Goal: Transaction & Acquisition: Download file/media

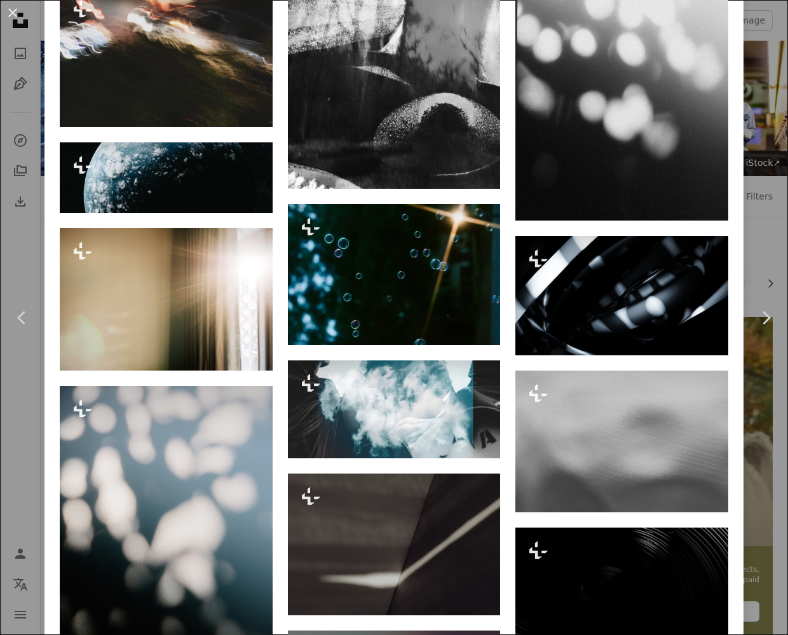
scroll to position [1513, 0]
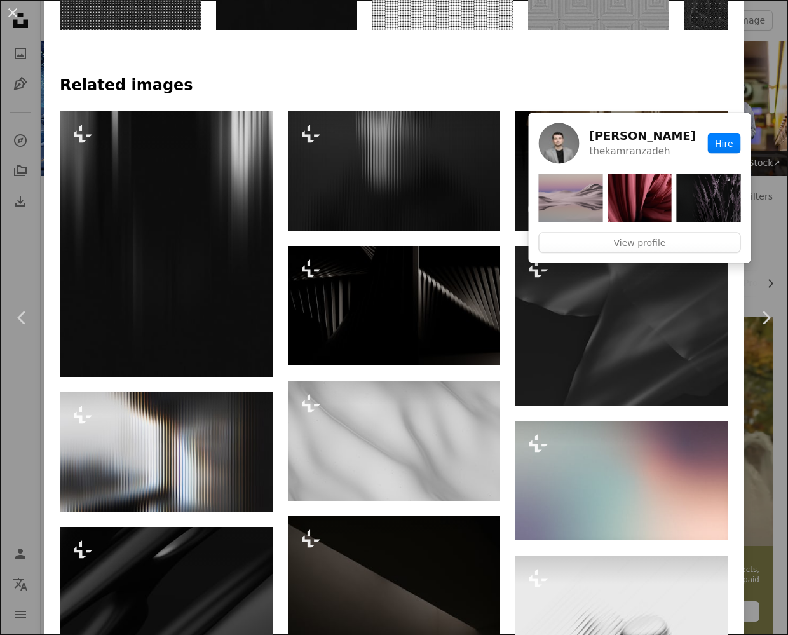
scroll to position [1029, 0]
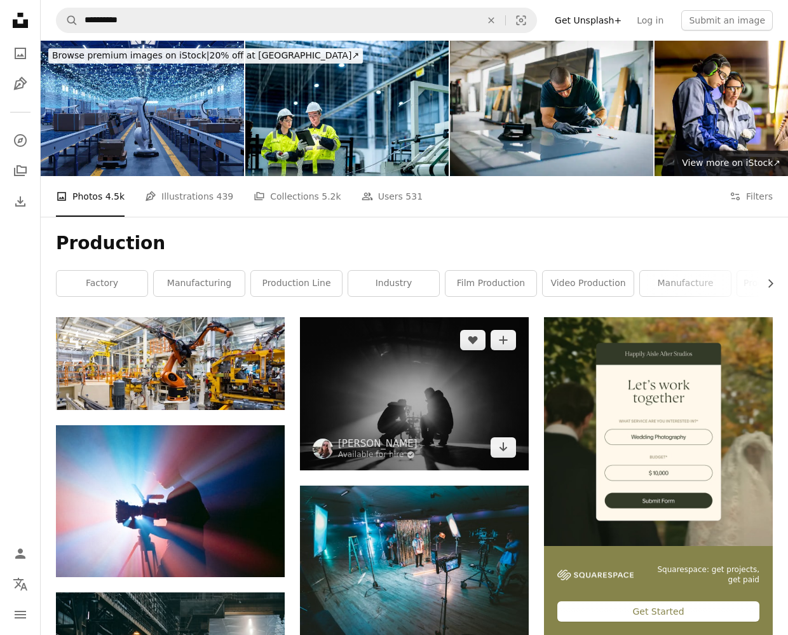
click at [434, 398] on img at bounding box center [414, 393] width 229 height 153
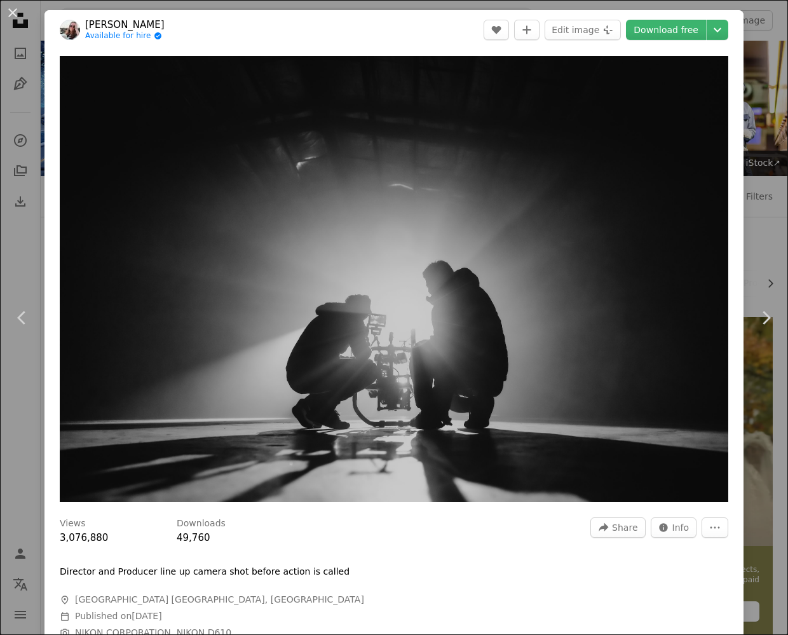
click at [434, 398] on img "Zoom in on this image" at bounding box center [394, 279] width 669 height 446
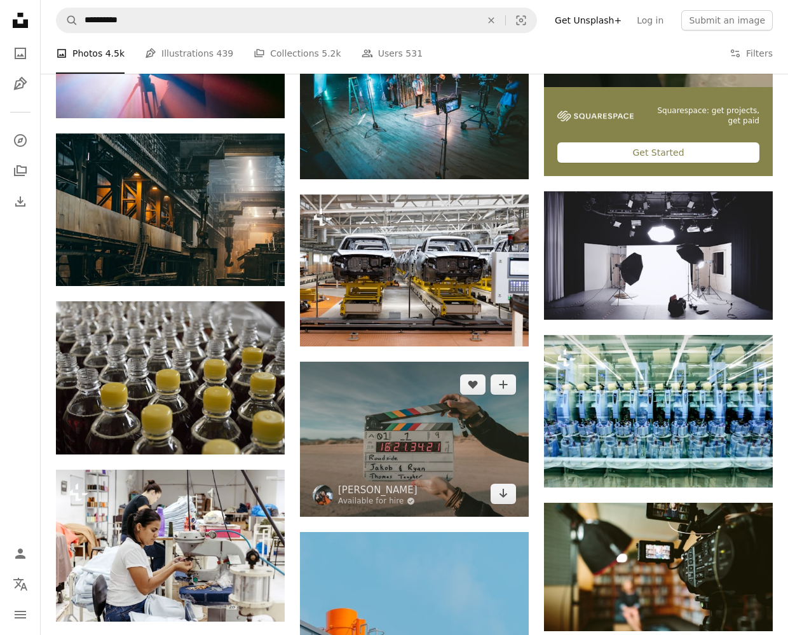
scroll to position [192, 0]
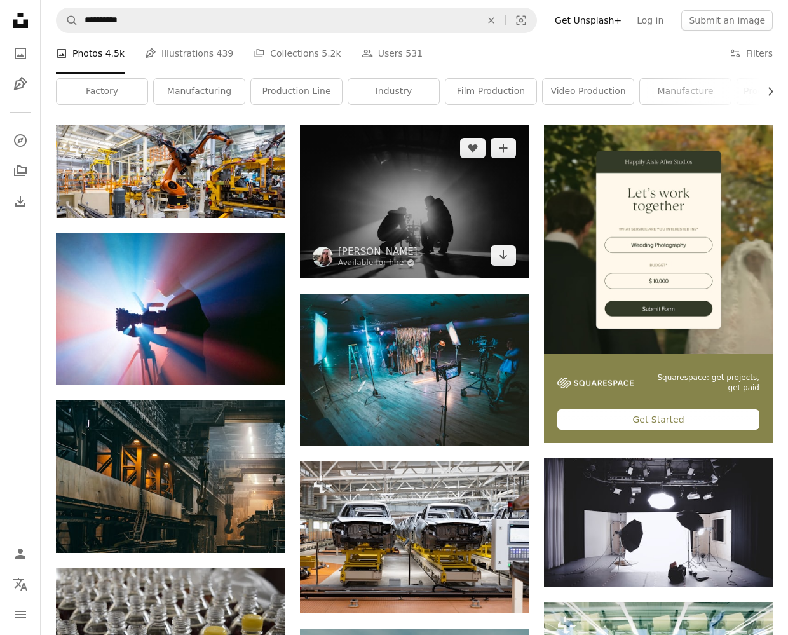
click at [503, 266] on img at bounding box center [414, 201] width 229 height 153
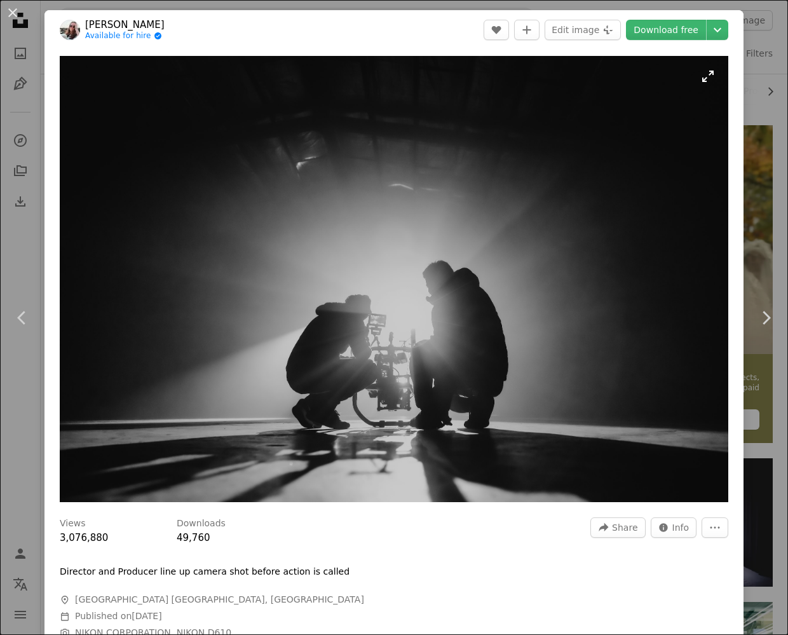
click at [503, 256] on img "Zoom in on this image" at bounding box center [394, 279] width 669 height 446
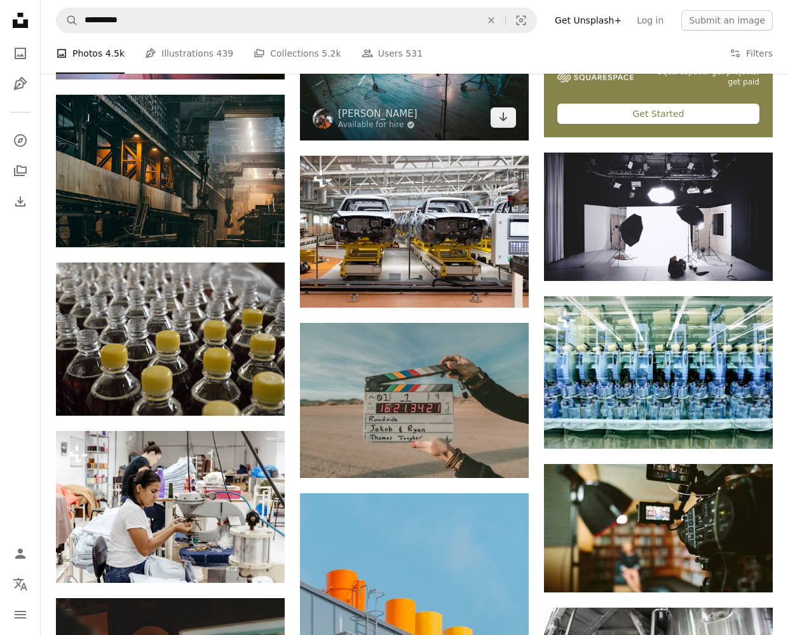
scroll to position [683, 0]
